Goal: Task Accomplishment & Management: Use online tool/utility

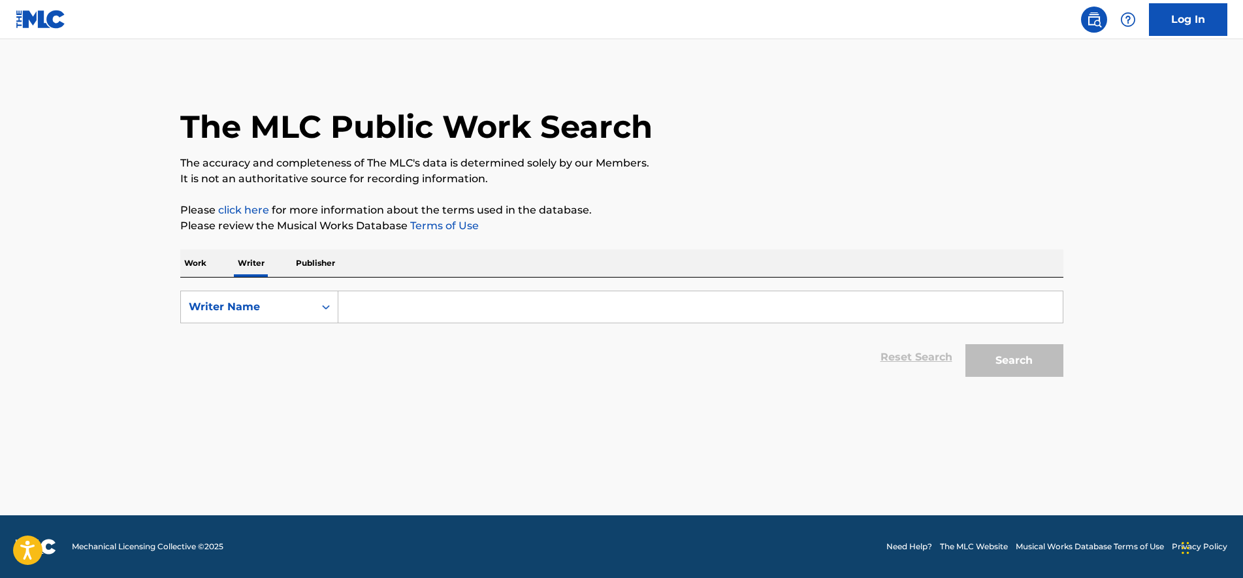
click at [198, 268] on p "Work" at bounding box center [195, 263] width 30 height 27
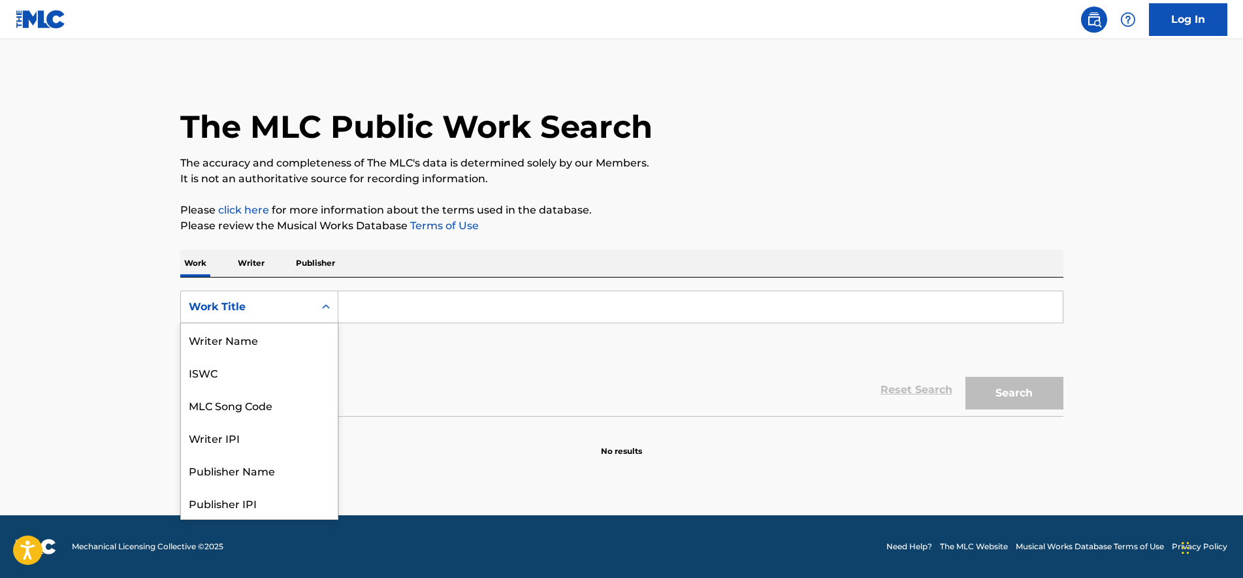
click at [297, 301] on div "Work Title" at bounding box center [248, 307] width 118 height 16
click at [415, 306] on input "Search Form" at bounding box center [700, 306] width 725 height 31
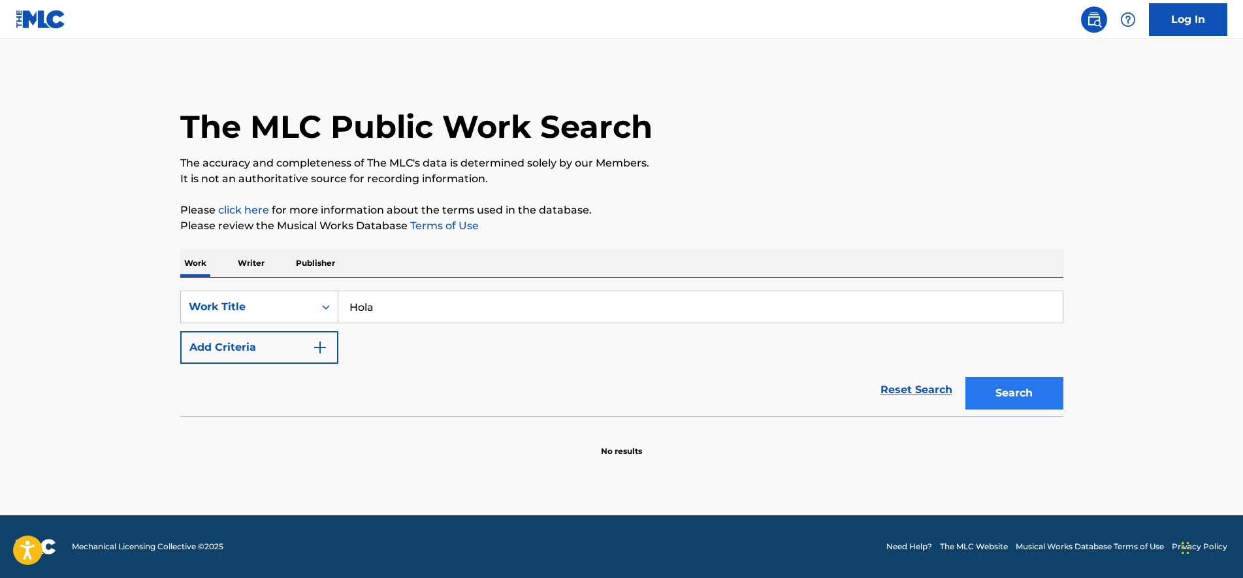
type input "Hola"
click at [1005, 388] on button "Search" at bounding box center [1015, 393] width 98 height 33
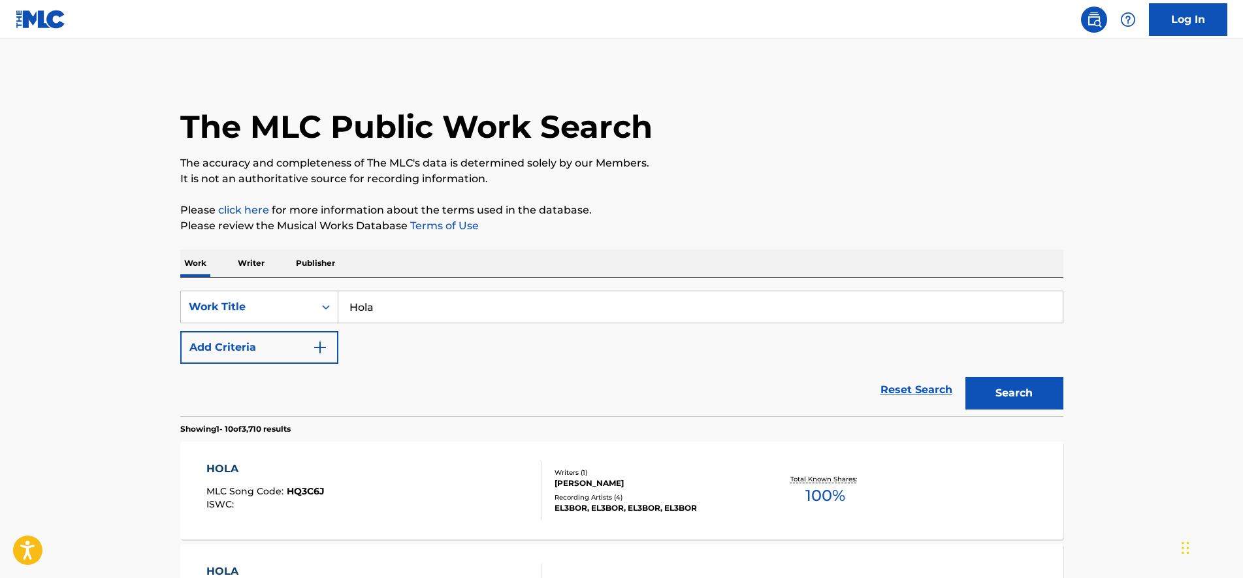
click at [258, 261] on p "Writer" at bounding box center [251, 263] width 35 height 27
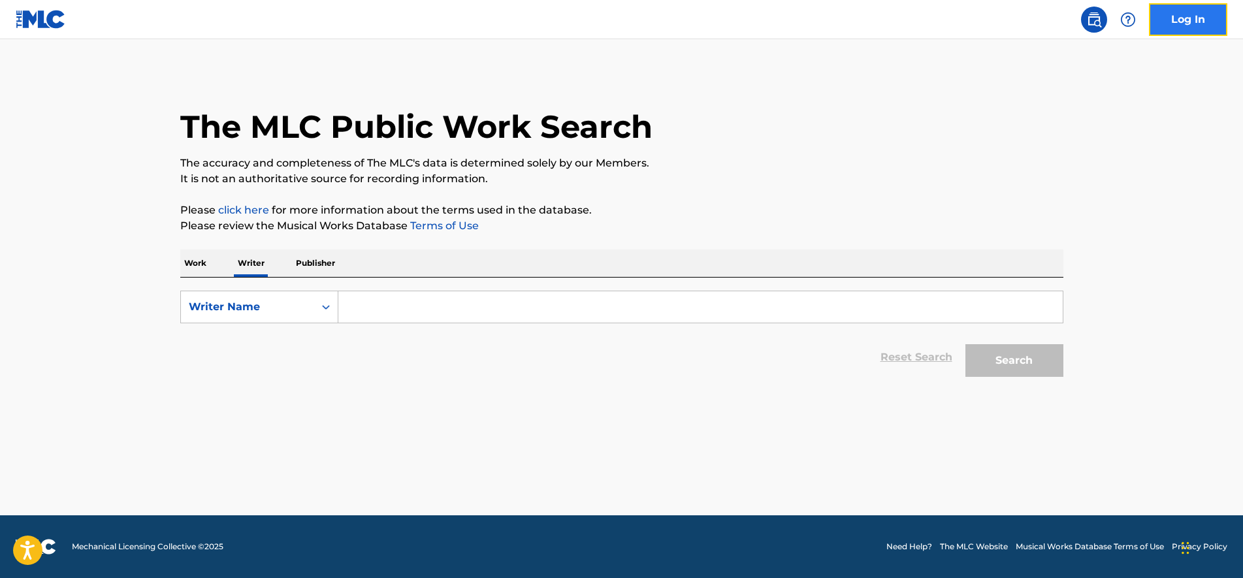
click at [1191, 15] on link "Log In" at bounding box center [1188, 19] width 78 height 33
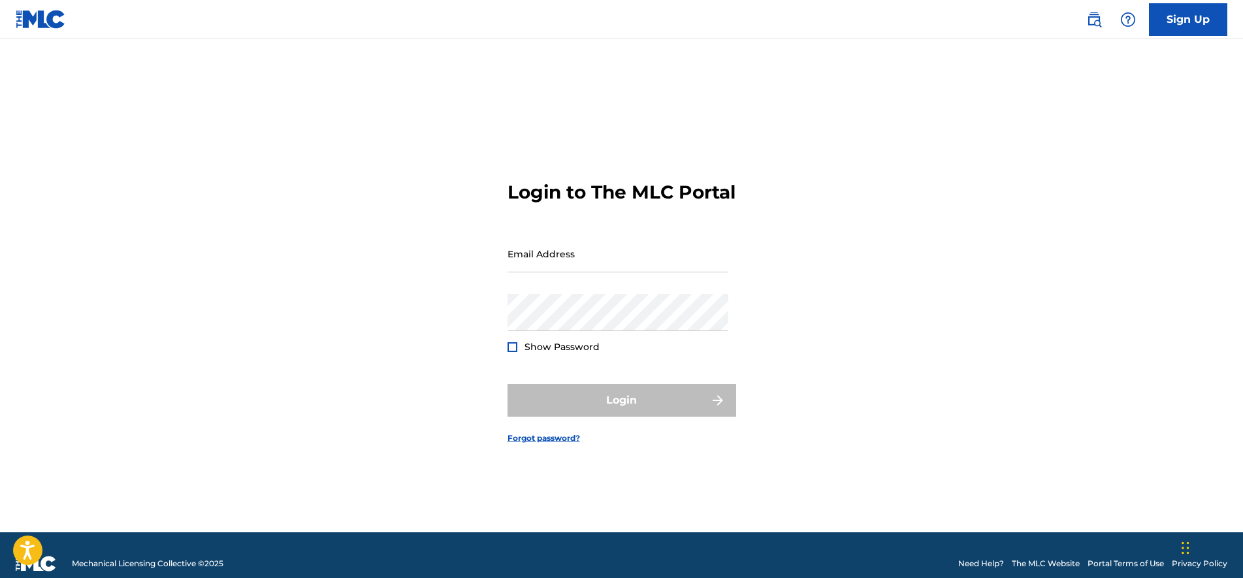
type input "[EMAIL_ADDRESS][DOMAIN_NAME]"
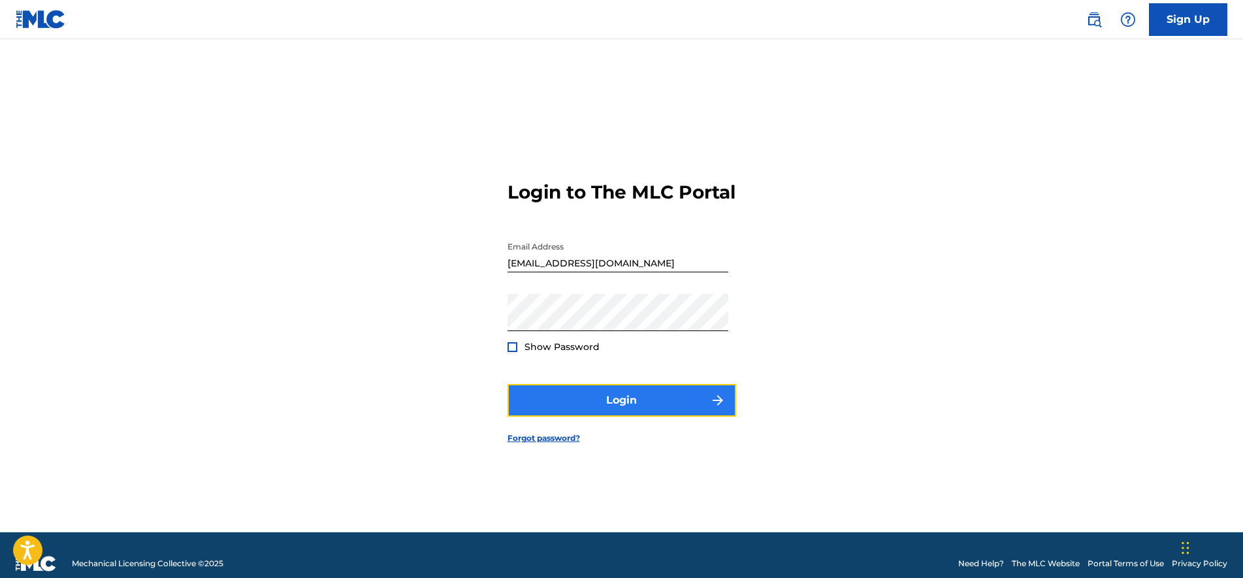
click at [593, 417] on button "Login" at bounding box center [622, 400] width 229 height 33
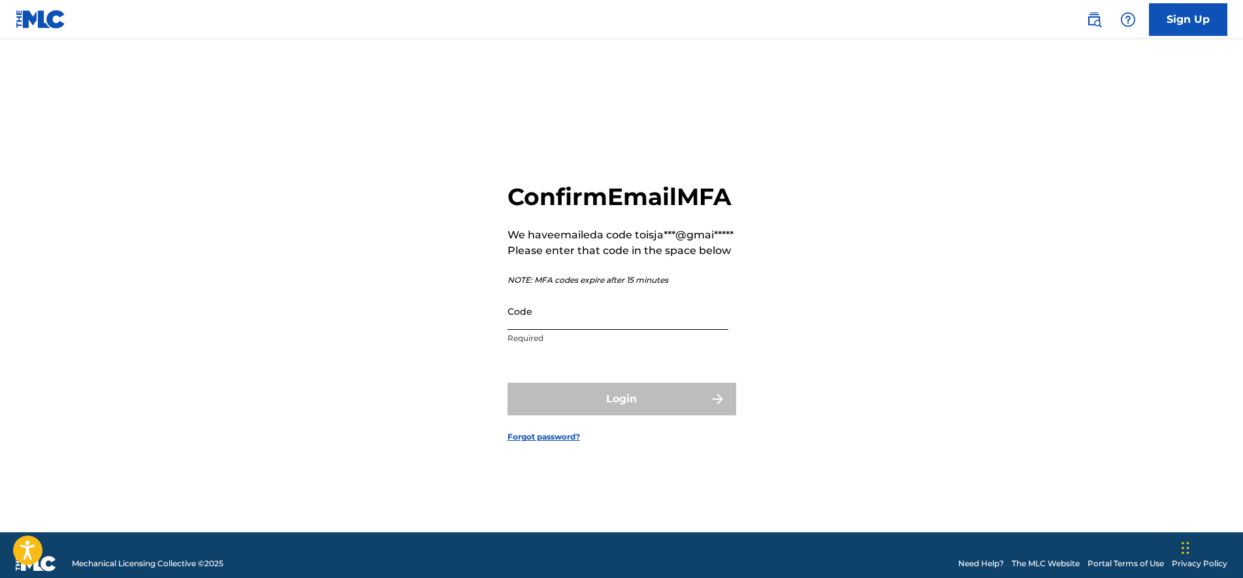
click at [587, 330] on input "Code" at bounding box center [618, 311] width 221 height 37
paste input "869073"
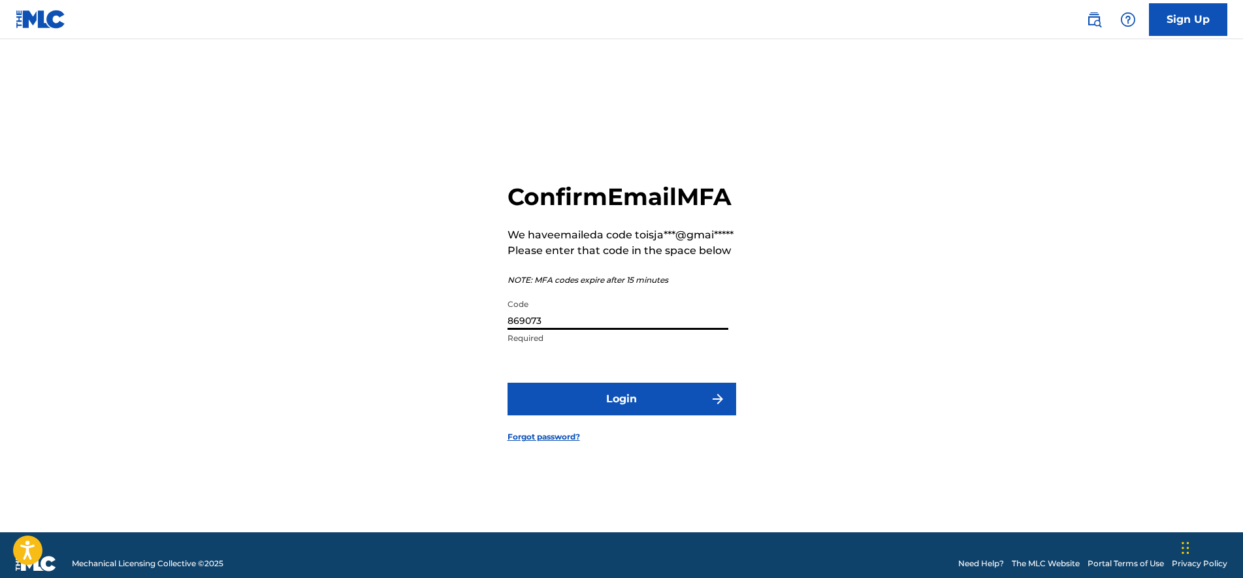
type input "869073"
click at [438, 350] on div "Confirm Email MFA We have emailed a code to isja***@gmai***** Please enter that…" at bounding box center [622, 302] width 915 height 461
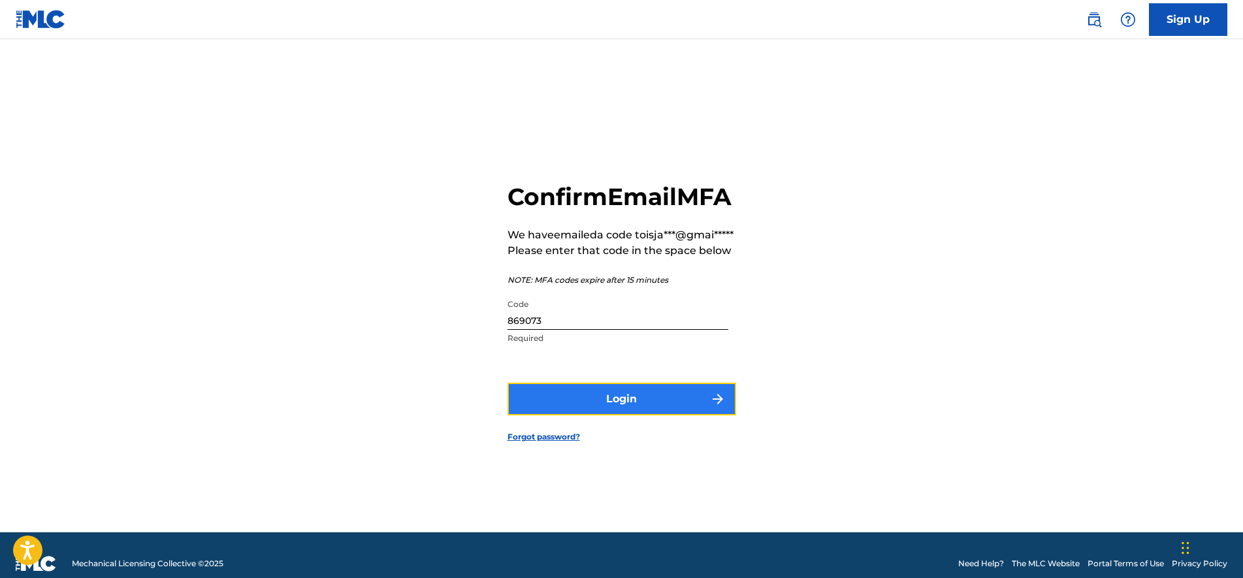
click at [648, 416] on button "Login" at bounding box center [622, 399] width 229 height 33
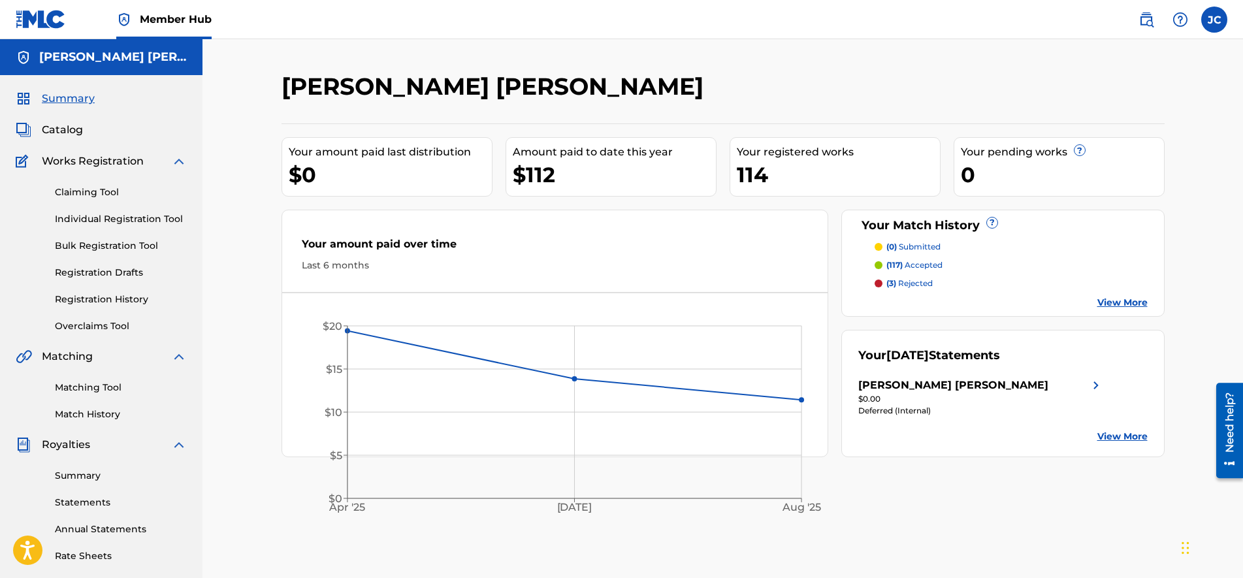
scroll to position [82, 0]
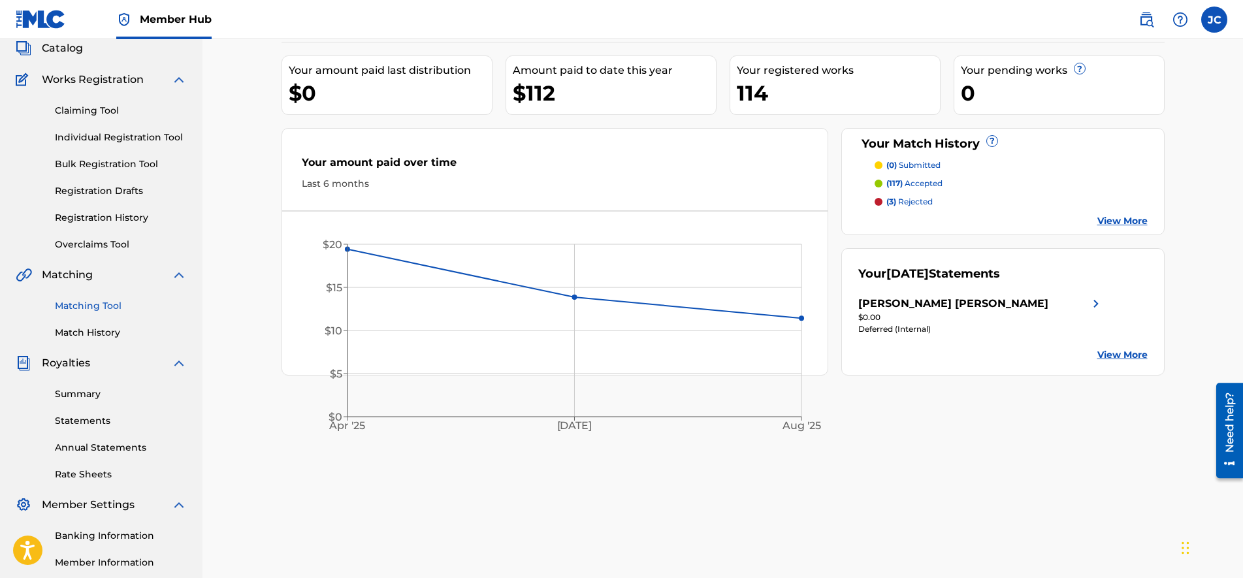
click at [101, 308] on link "Matching Tool" at bounding box center [121, 306] width 132 height 14
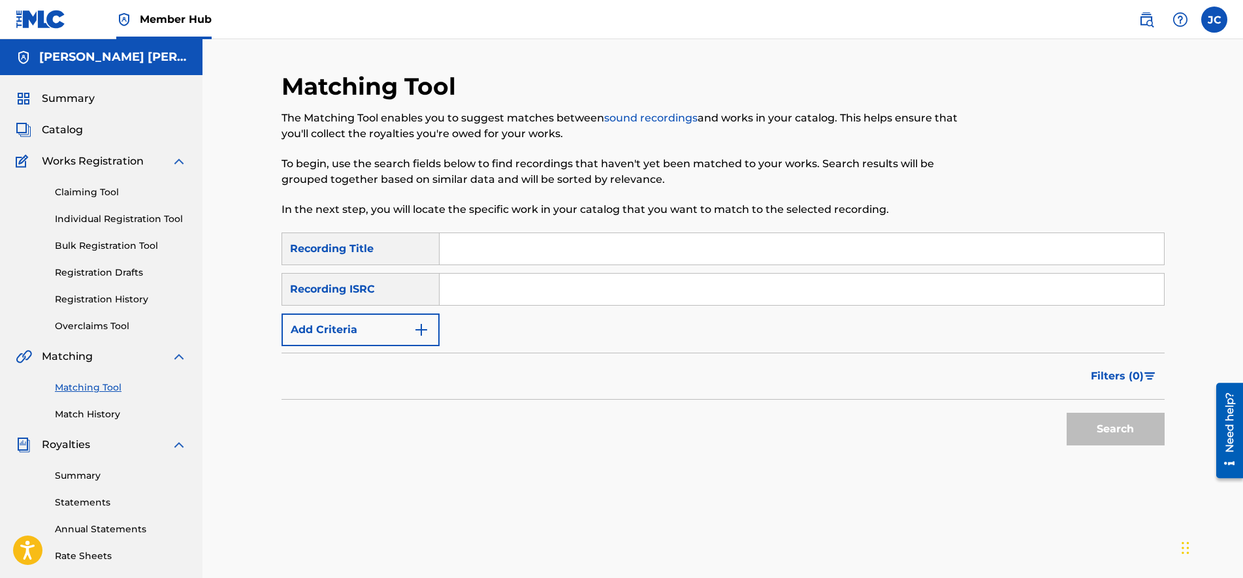
click at [487, 254] on input "Search Form" at bounding box center [802, 248] width 725 height 31
type input "Hola"
click at [494, 291] on input "Search Form" at bounding box center [802, 289] width 725 height 31
paste input "QZHNB2139044"
type input "QZHNB2139044"
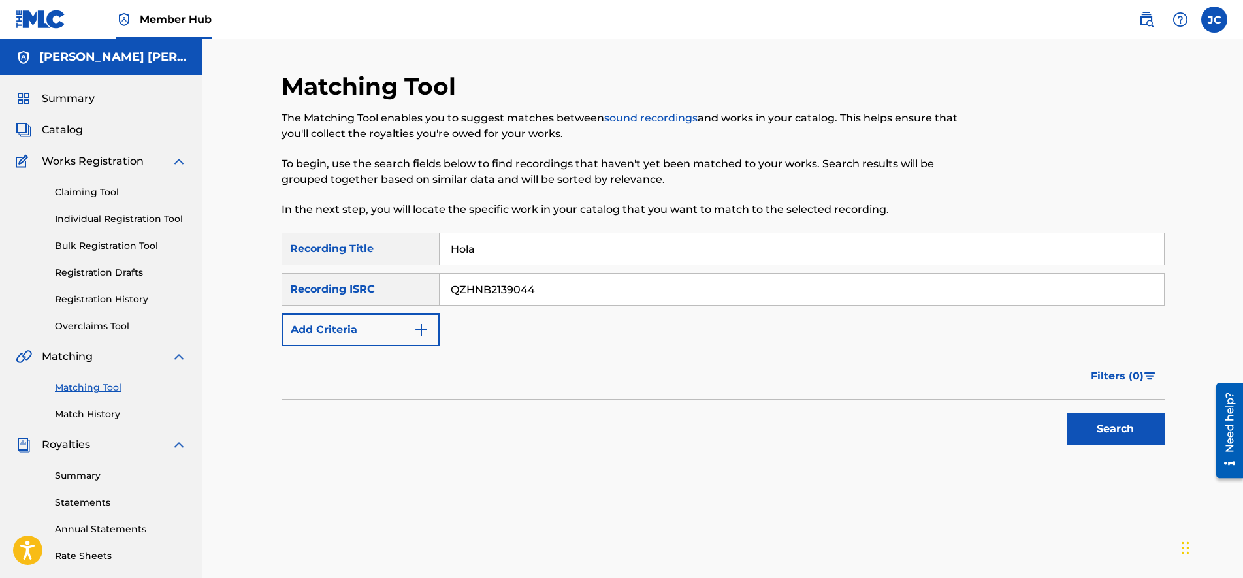
click at [736, 357] on div "Filters ( 0 )" at bounding box center [723, 376] width 883 height 47
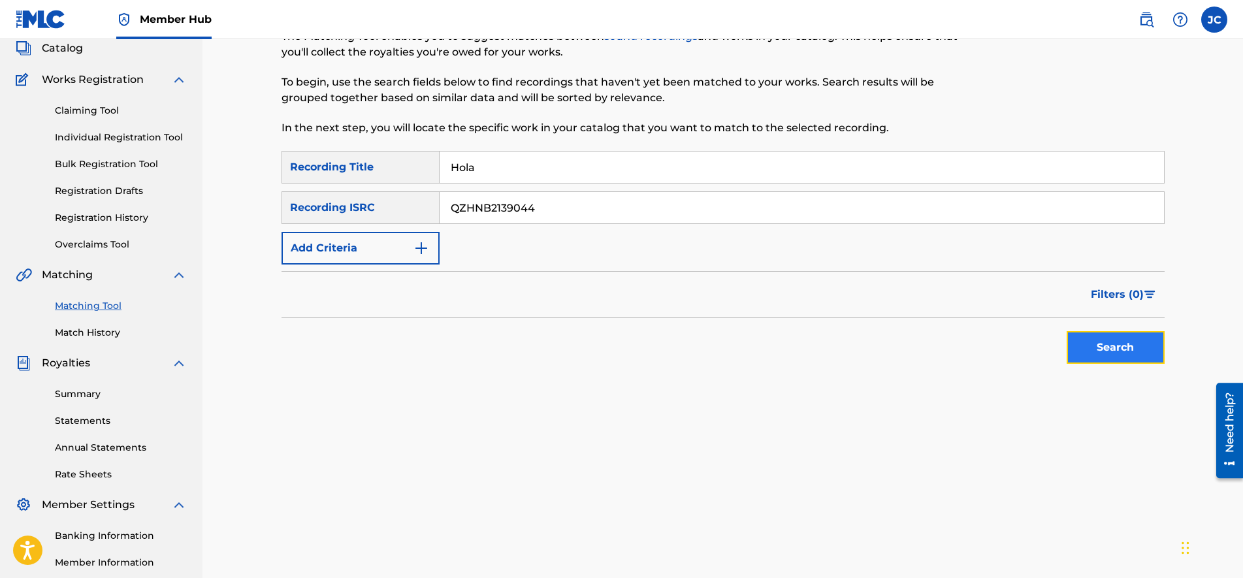
click at [1090, 344] on button "Search" at bounding box center [1116, 347] width 98 height 33
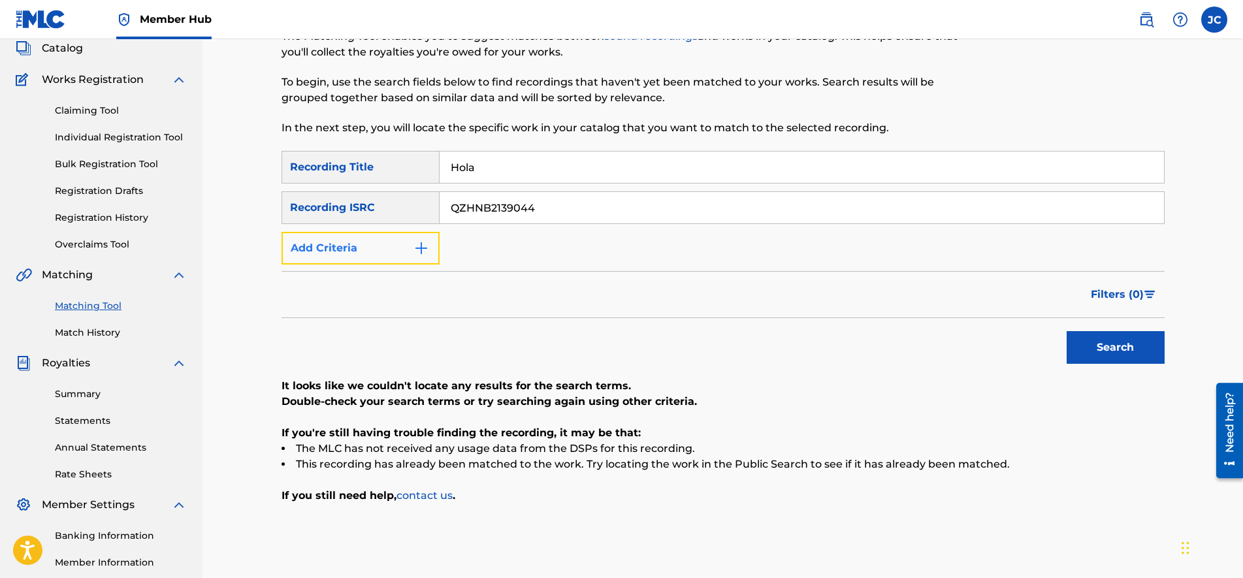
click at [390, 252] on button "Add Criteria" at bounding box center [361, 248] width 158 height 33
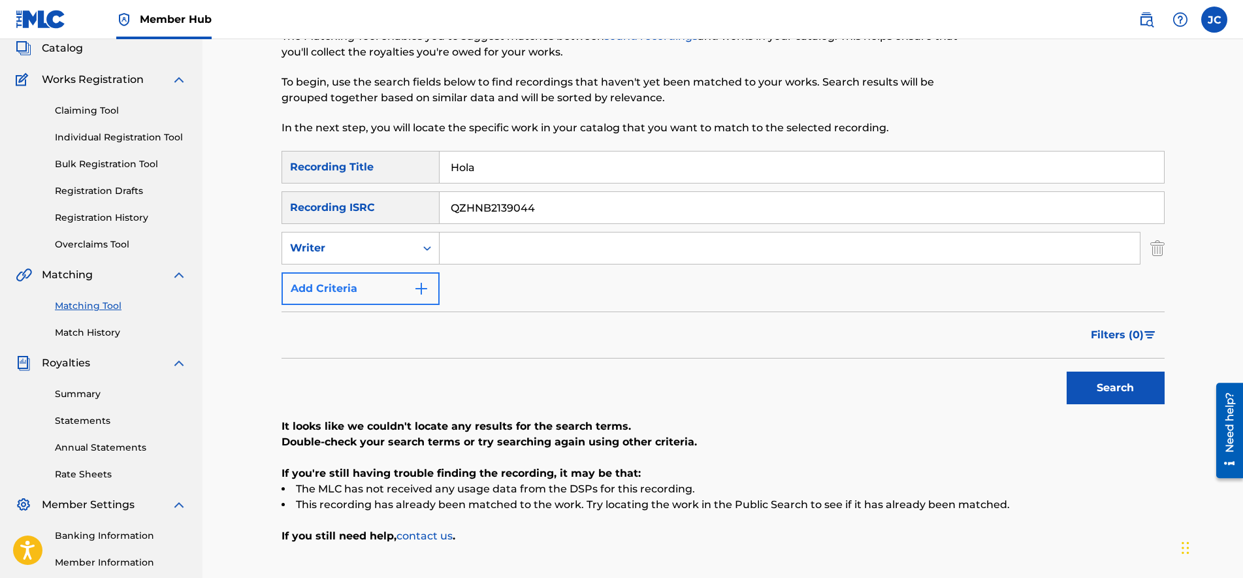
click at [390, 252] on div "Writer" at bounding box center [349, 248] width 118 height 16
click at [385, 281] on div "Recording Artist" at bounding box center [360, 281] width 157 height 33
click at [534, 248] on input "Search Form" at bounding box center [790, 248] width 700 height 31
type input "[PERSON_NAME] Music"
click at [1118, 387] on button "Search" at bounding box center [1116, 388] width 98 height 33
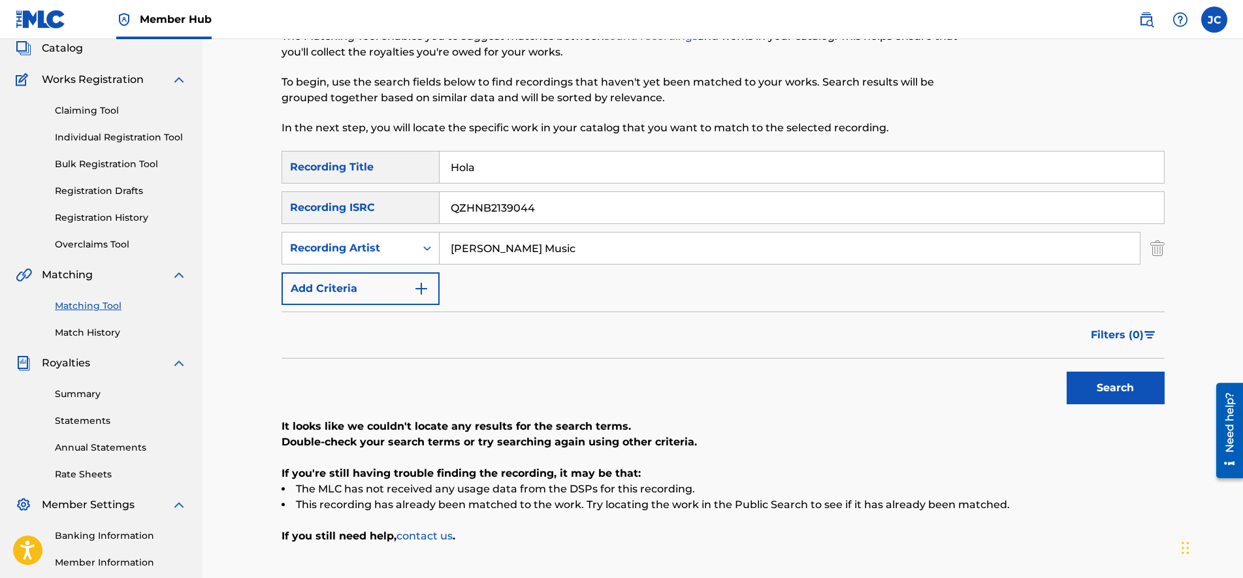
drag, startPoint x: 628, startPoint y: 213, endPoint x: 424, endPoint y: 209, distance: 203.9
click at [425, 207] on div "SearchWithCriteria454015b0-4e99-4bd2-abcc-e94fcac06509 Recording ISRC QZHNB2139…" at bounding box center [723, 207] width 883 height 33
click at [1099, 388] on button "Search" at bounding box center [1116, 388] width 98 height 33
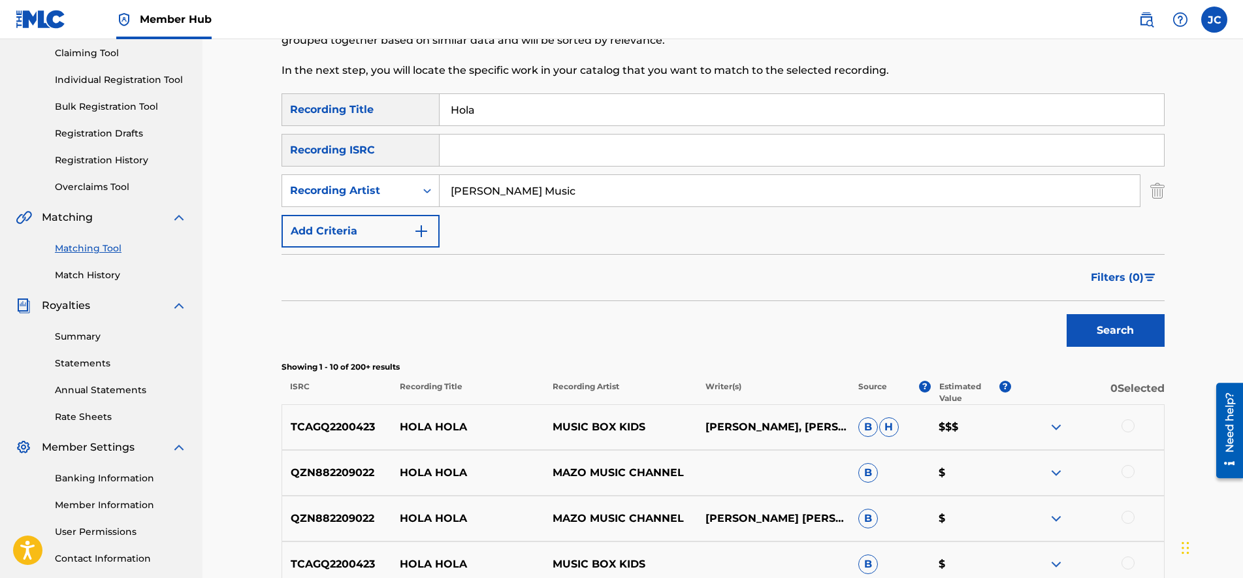
scroll to position [303, 0]
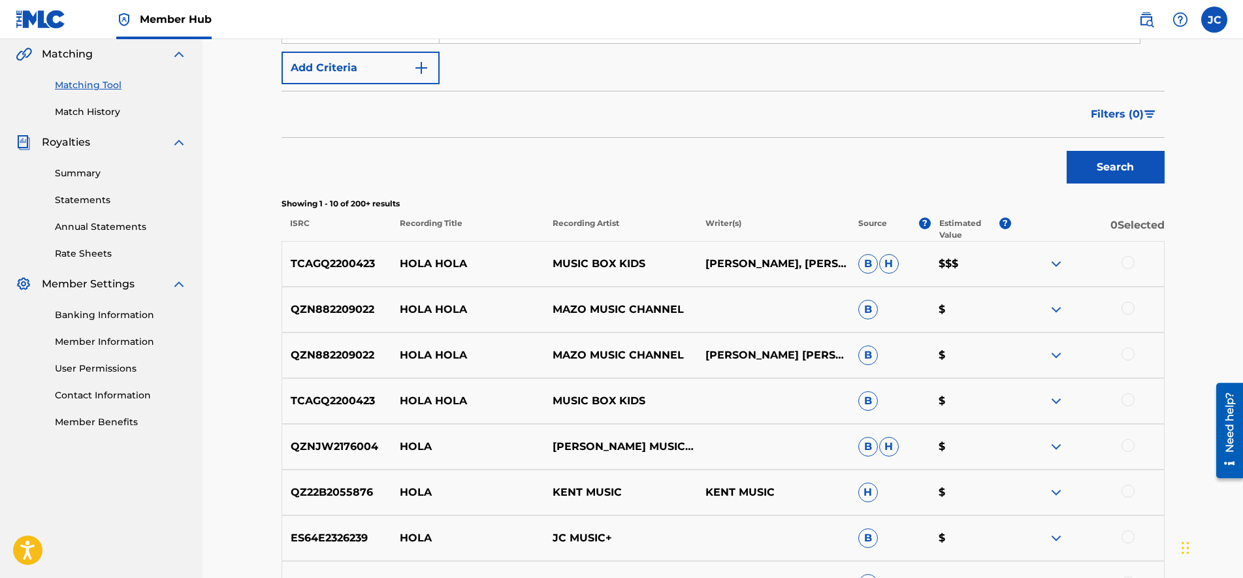
click at [1055, 259] on img at bounding box center [1057, 264] width 16 height 16
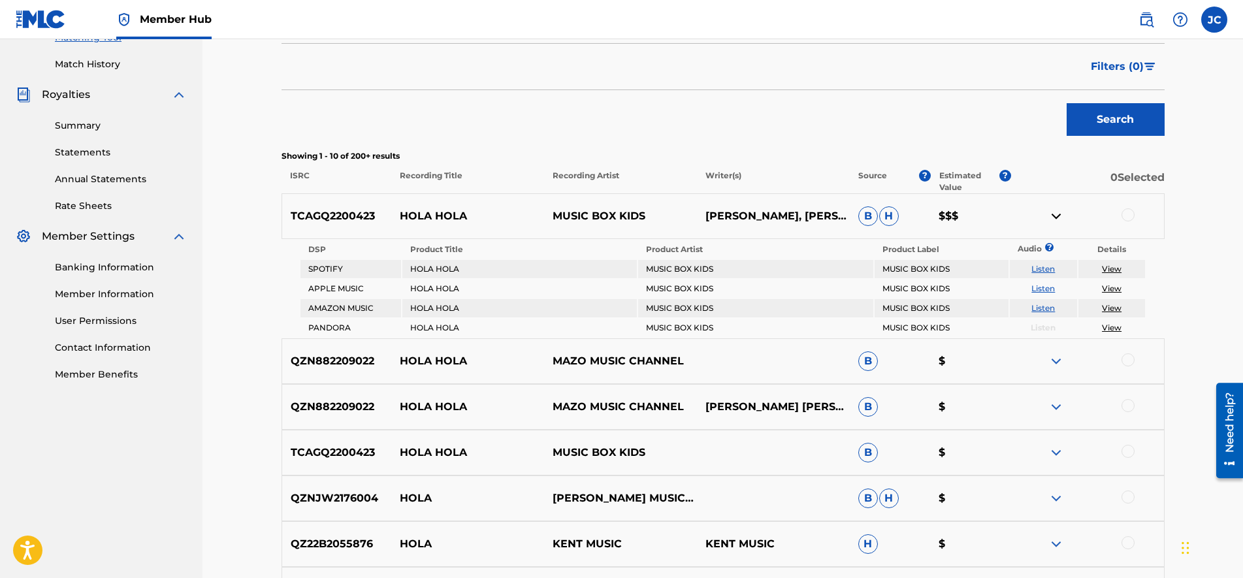
drag, startPoint x: 629, startPoint y: 258, endPoint x: 691, endPoint y: 267, distance: 62.1
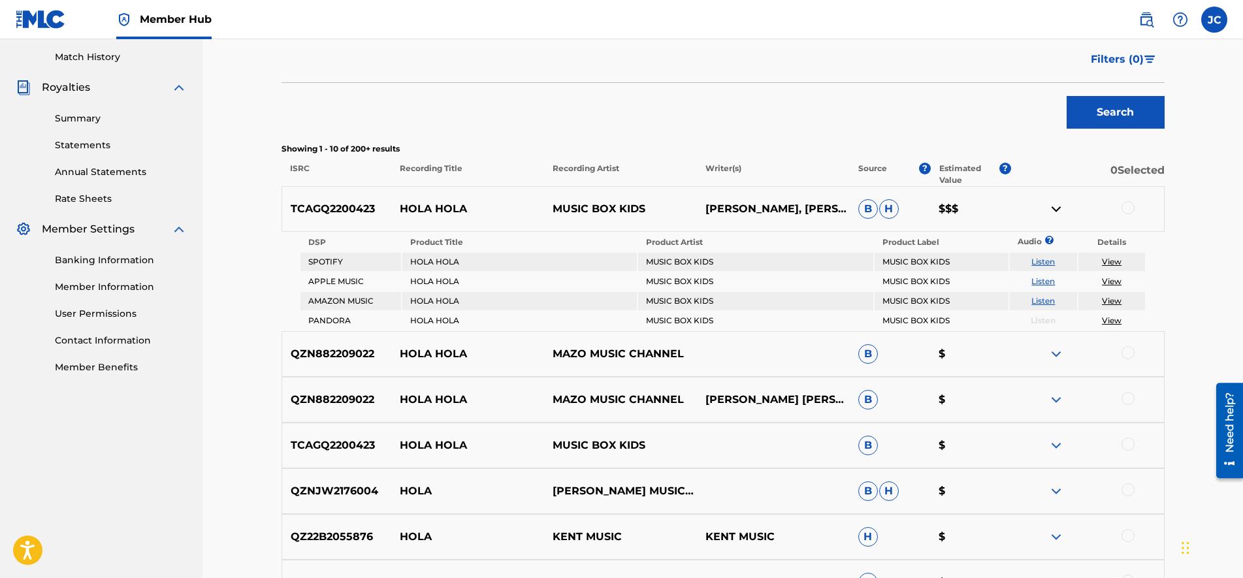
scroll to position [390, 0]
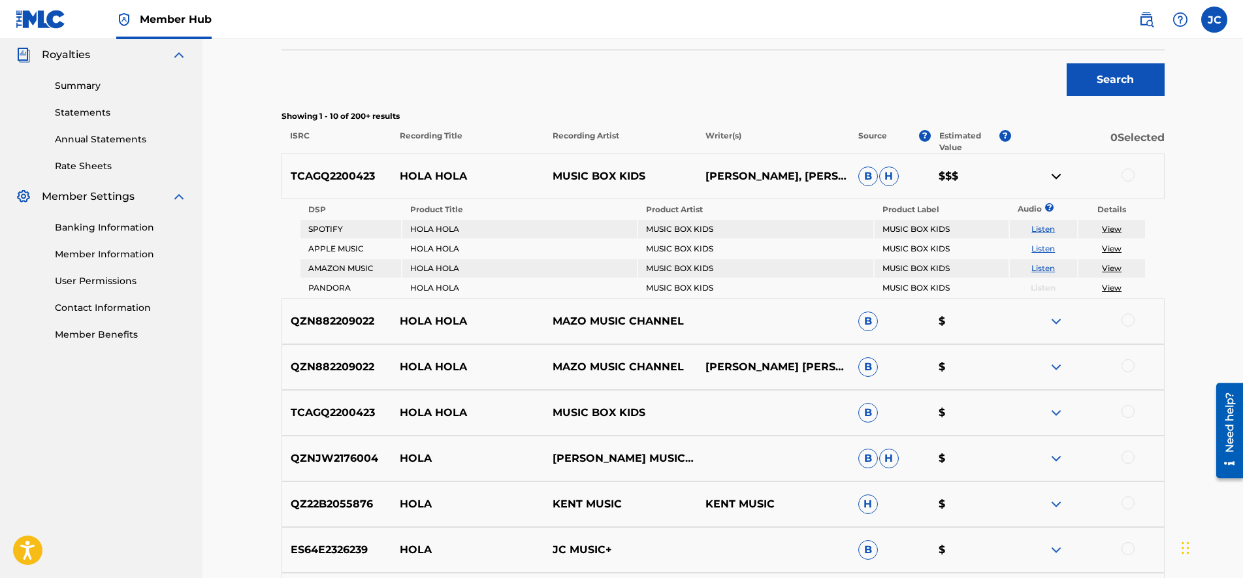
click at [1053, 314] on img at bounding box center [1057, 322] width 16 height 16
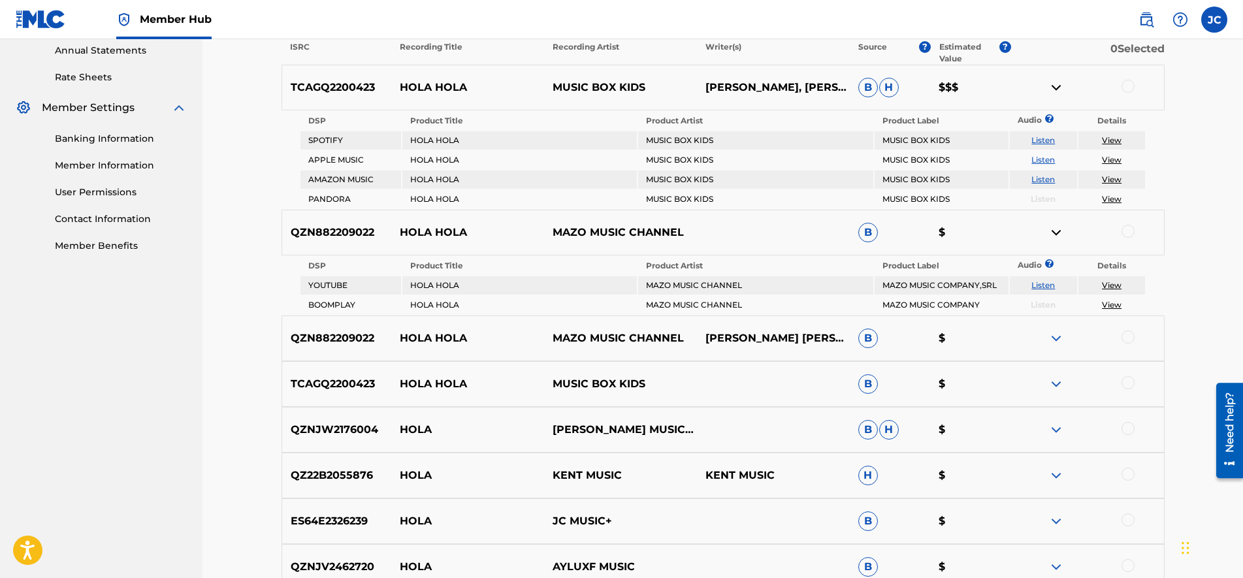
drag, startPoint x: 781, startPoint y: 289, endPoint x: 783, endPoint y: 303, distance: 14.5
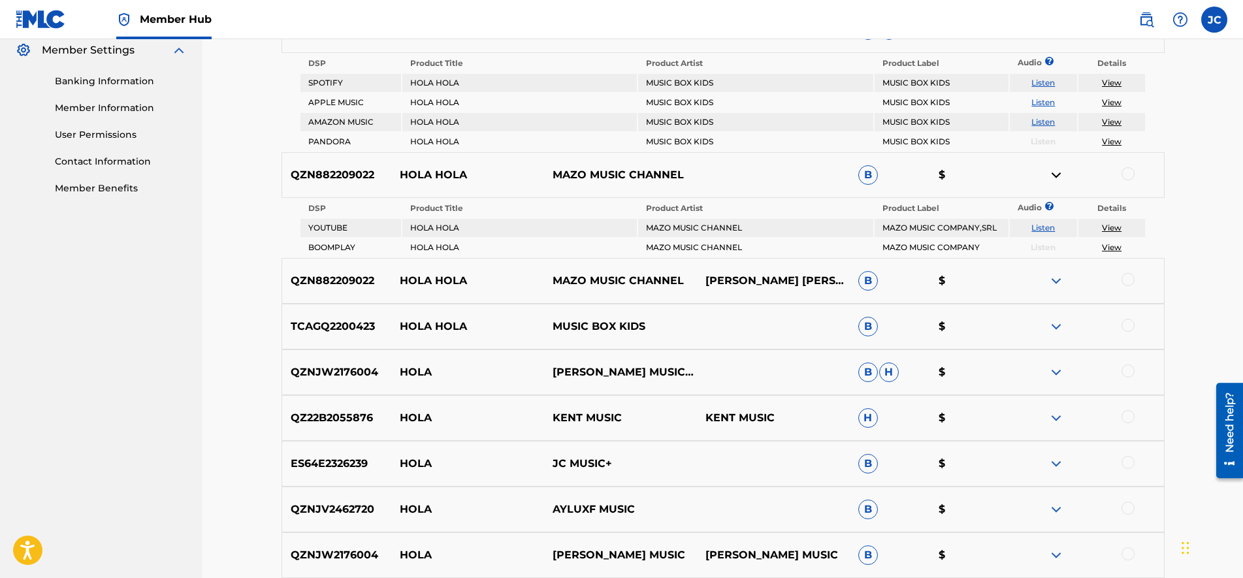
click at [1054, 280] on img at bounding box center [1057, 281] width 16 height 16
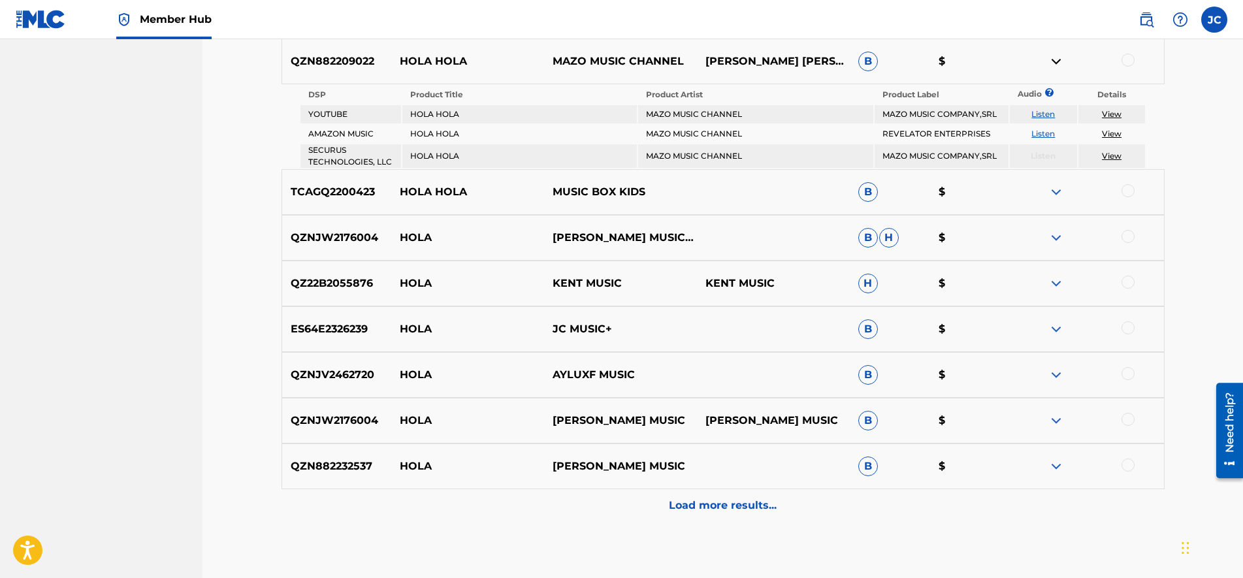
scroll to position [787, 0]
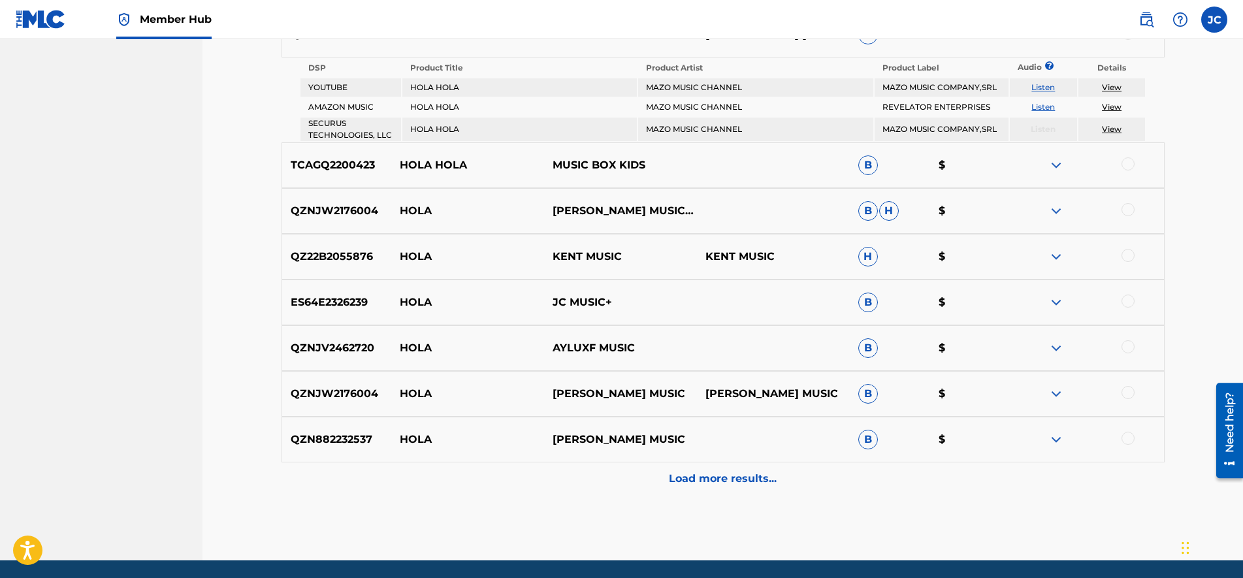
drag, startPoint x: 700, startPoint y: 294, endPoint x: 708, endPoint y: 333, distance: 39.3
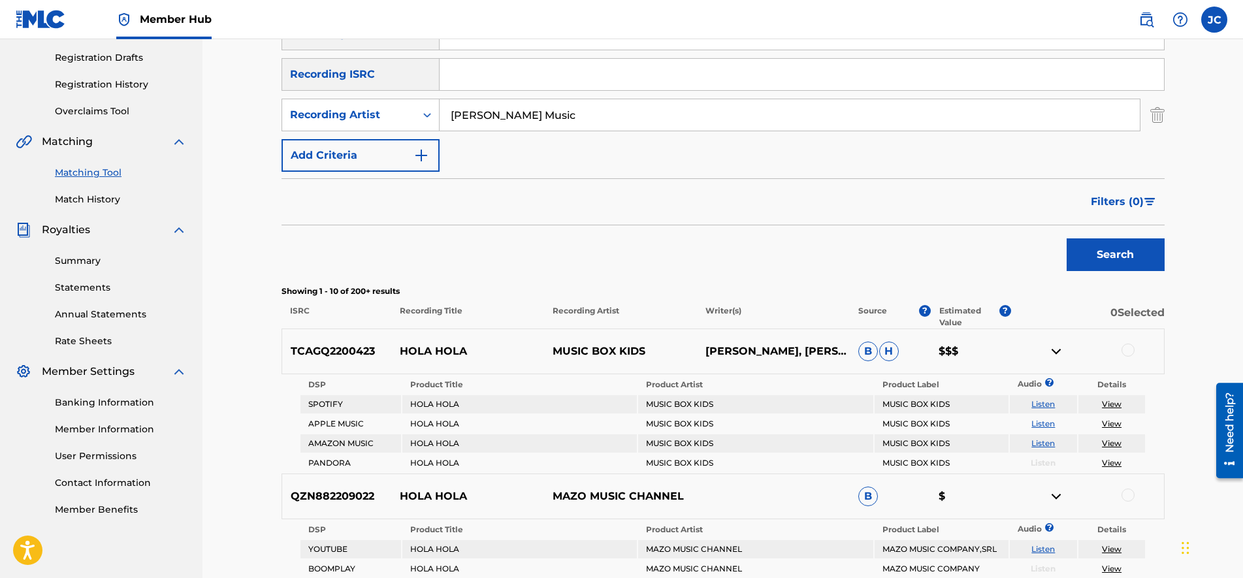
scroll to position [52, 0]
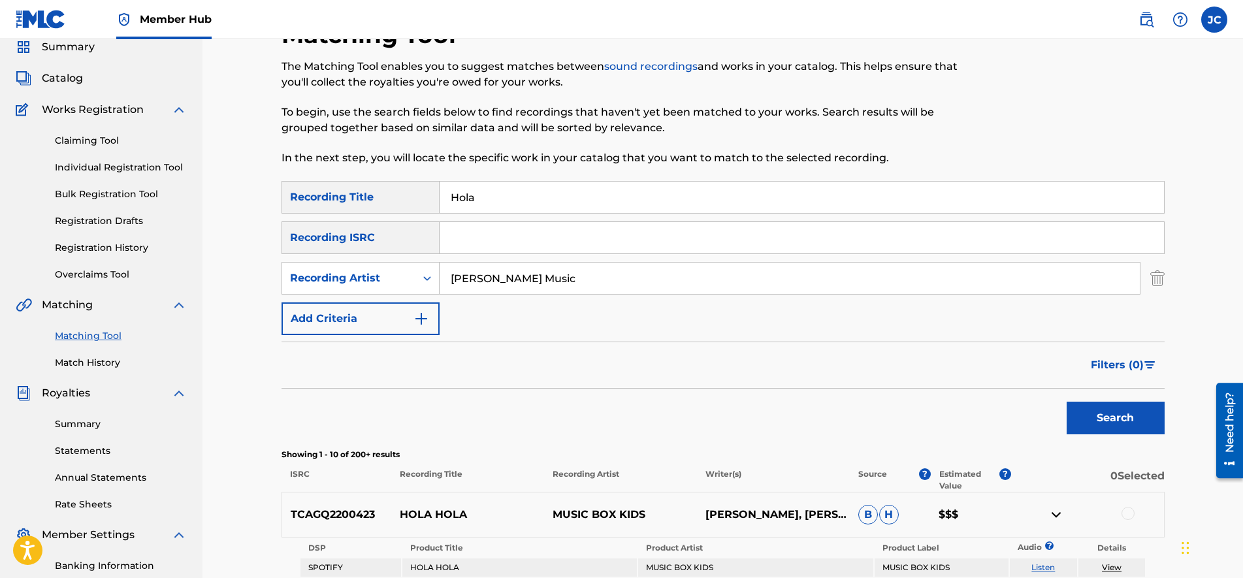
drag, startPoint x: 492, startPoint y: 240, endPoint x: 494, endPoint y: 12, distance: 228.0
click at [492, 240] on input "Search Form" at bounding box center [802, 237] width 725 height 31
paste input "QZHNB2139044"
type input "QZHNB2139044"
click at [1084, 407] on button "Search" at bounding box center [1116, 418] width 98 height 33
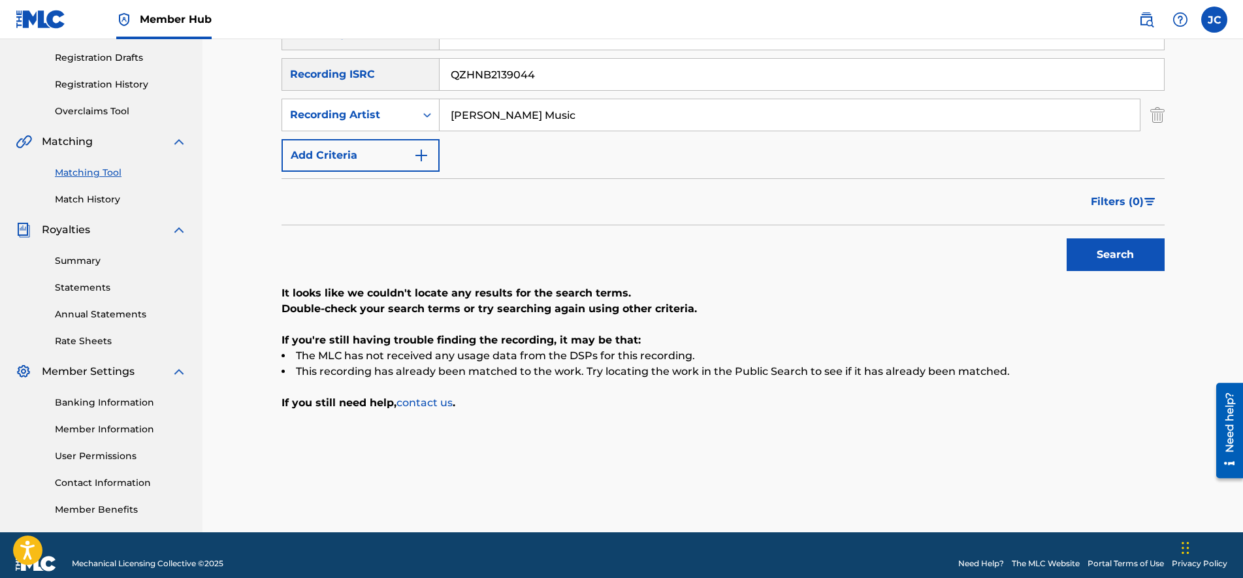
scroll to position [0, 0]
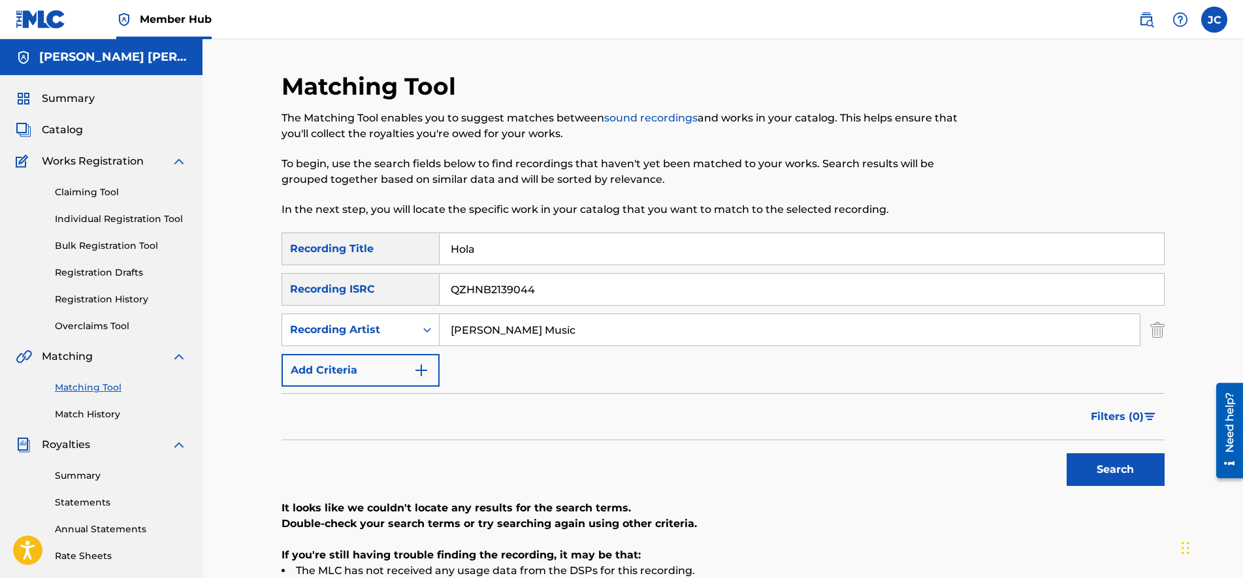
drag, startPoint x: 580, startPoint y: 291, endPoint x: 298, endPoint y: 271, distance: 282.3
click at [298, 271] on div "SearchWithCriteria3baf53b3-c8fc-4dcf-a279-a9542da750e2 Recording Title Hola Sea…" at bounding box center [723, 310] width 883 height 154
click at [568, 244] on input "Hola" at bounding box center [802, 248] width 725 height 31
paste input "OLA"
type input "HOLA"
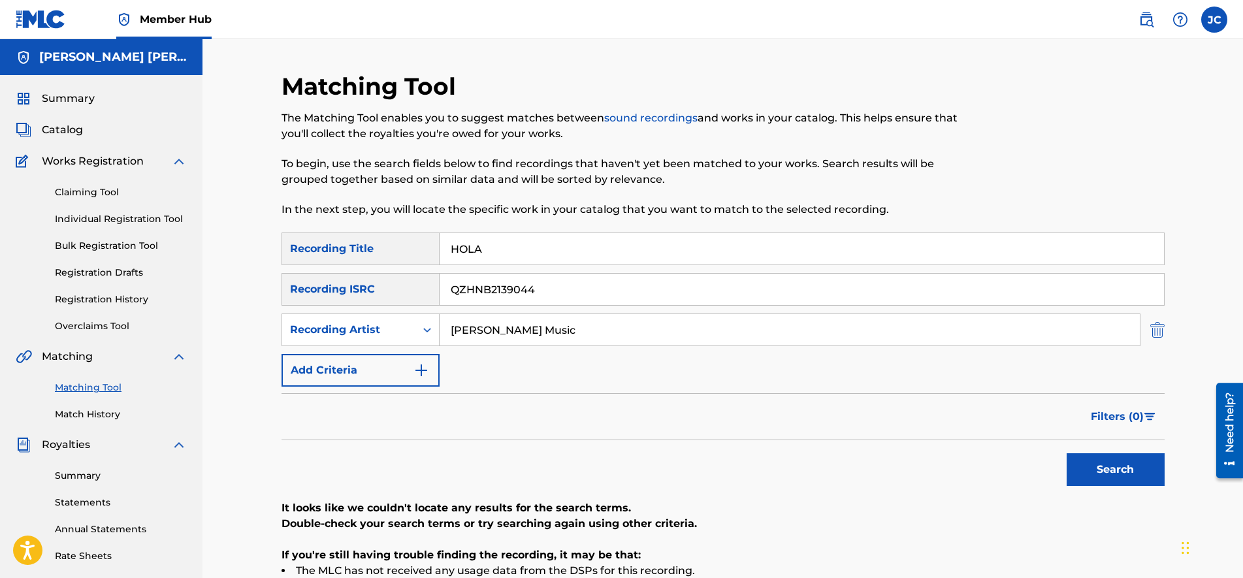
click at [1156, 332] on img "Search Form" at bounding box center [1158, 330] width 14 height 33
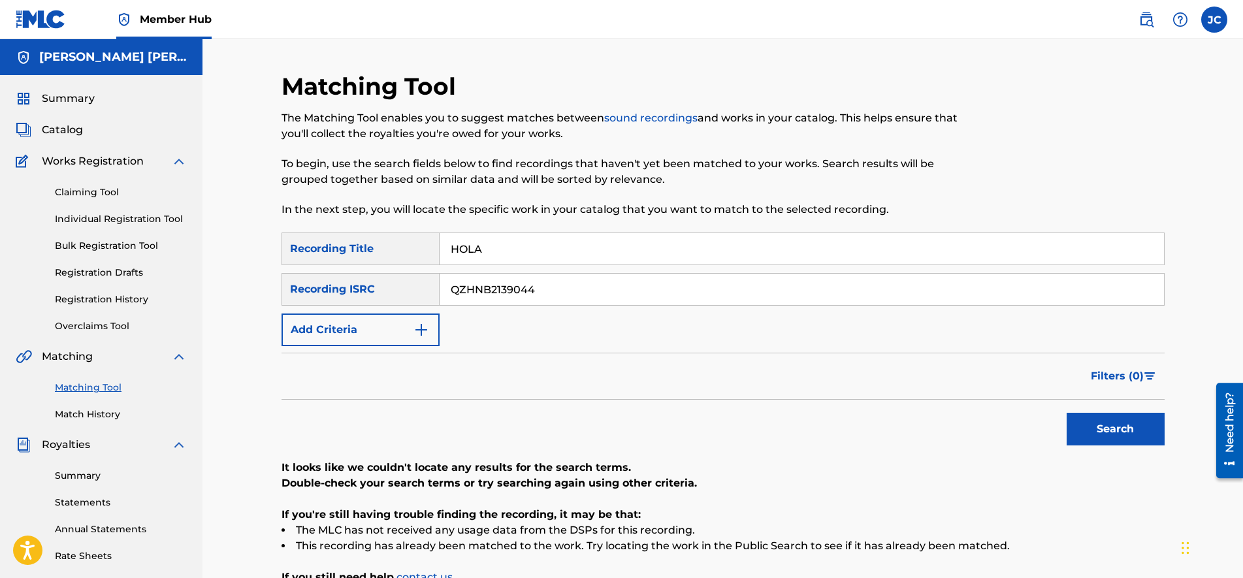
scroll to position [82, 0]
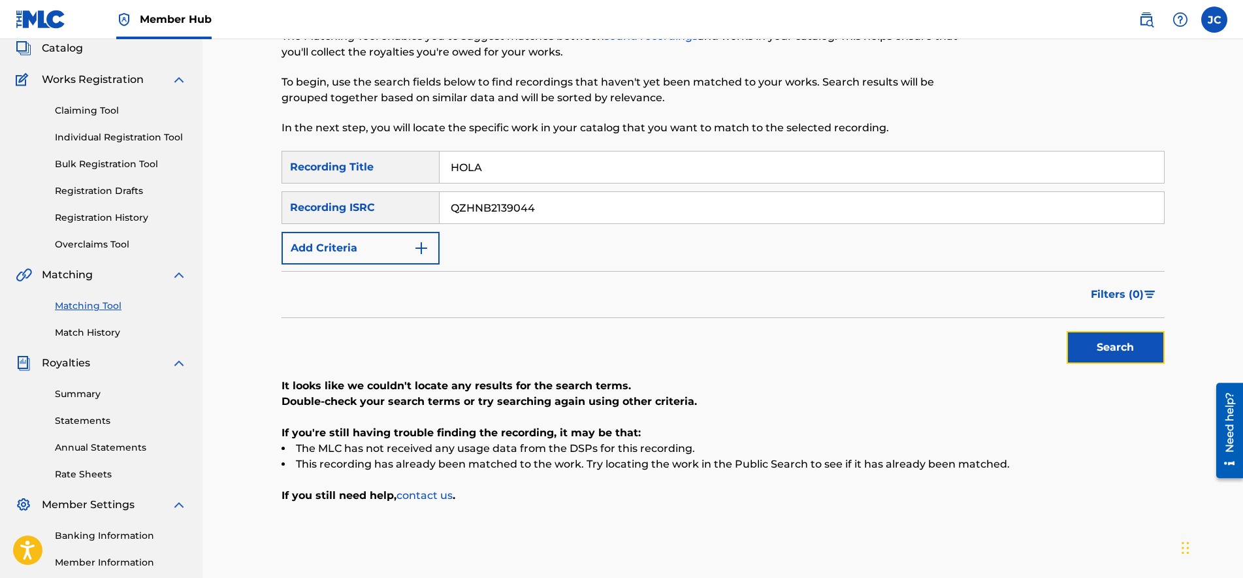
click at [1107, 342] on button "Search" at bounding box center [1116, 347] width 98 height 33
